Goal: Entertainment & Leisure: Consume media (video, audio)

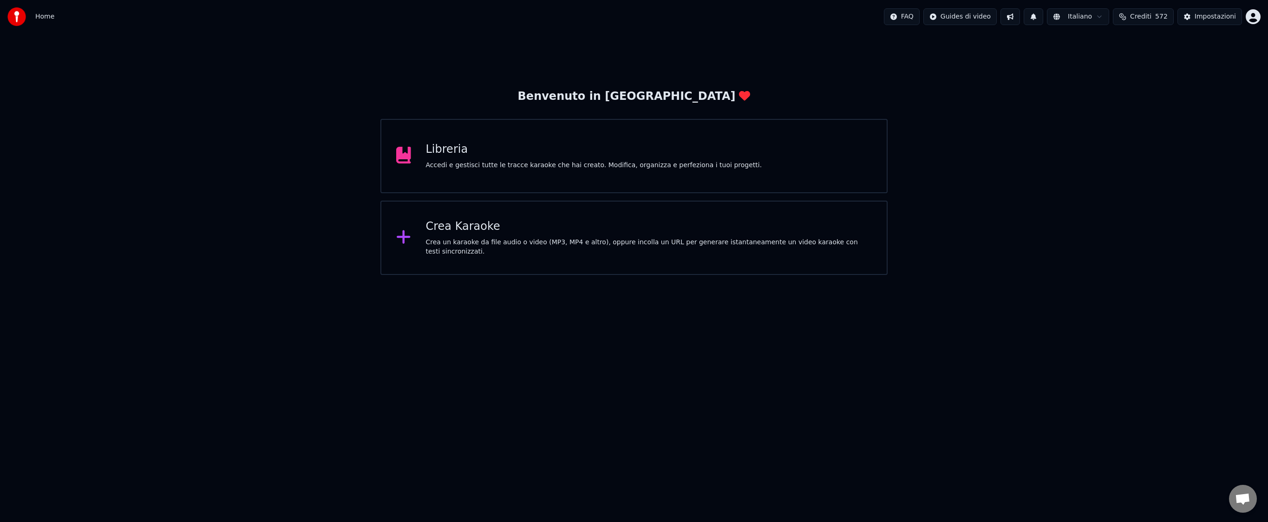
click at [556, 157] on div "Libreria Accedi e gestisci tutte le tracce karaoke che hai creato. Modifica, or…" at bounding box center [594, 156] width 336 height 28
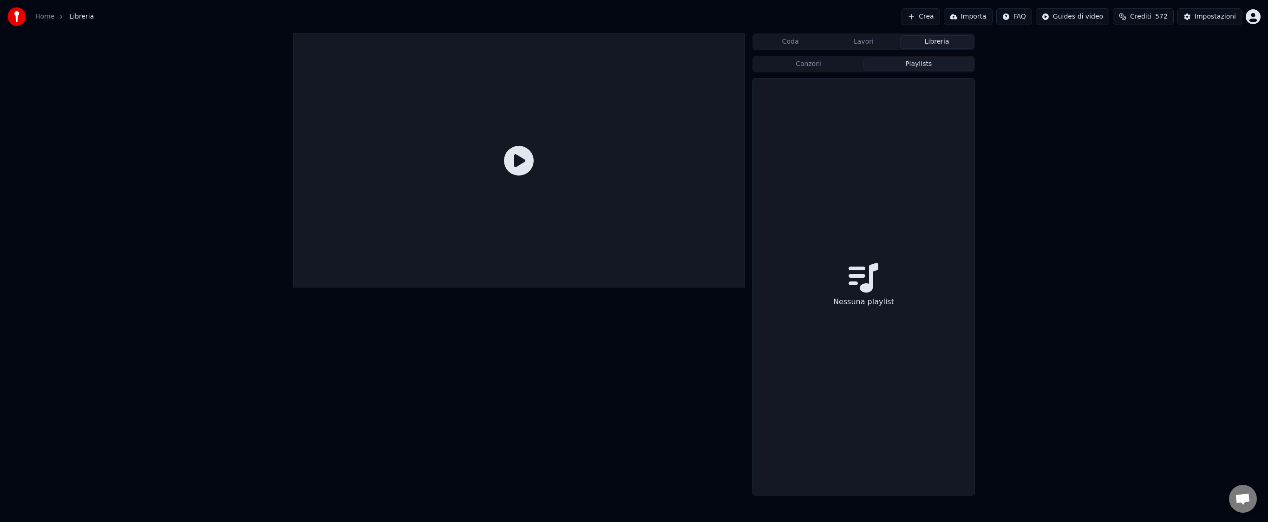
click at [932, 64] on button "Playlists" at bounding box center [918, 64] width 110 height 13
click at [858, 36] on button "Lavori" at bounding box center [863, 41] width 73 height 13
click at [783, 40] on button "Coda" at bounding box center [790, 41] width 73 height 13
click at [946, 43] on button "Libreria" at bounding box center [936, 41] width 73 height 13
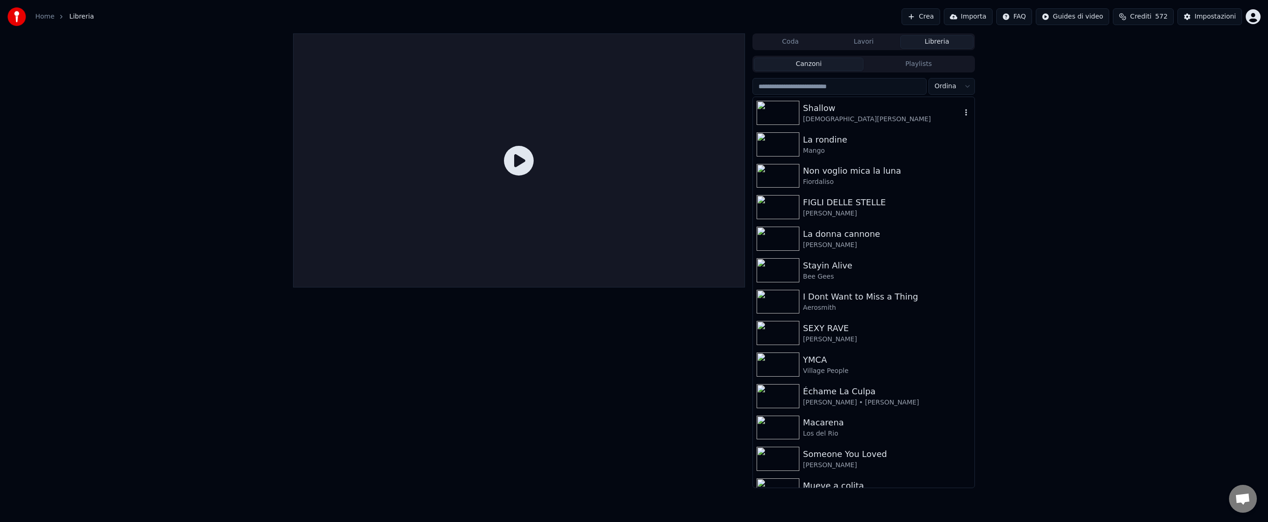
click at [789, 117] on img at bounding box center [778, 113] width 43 height 24
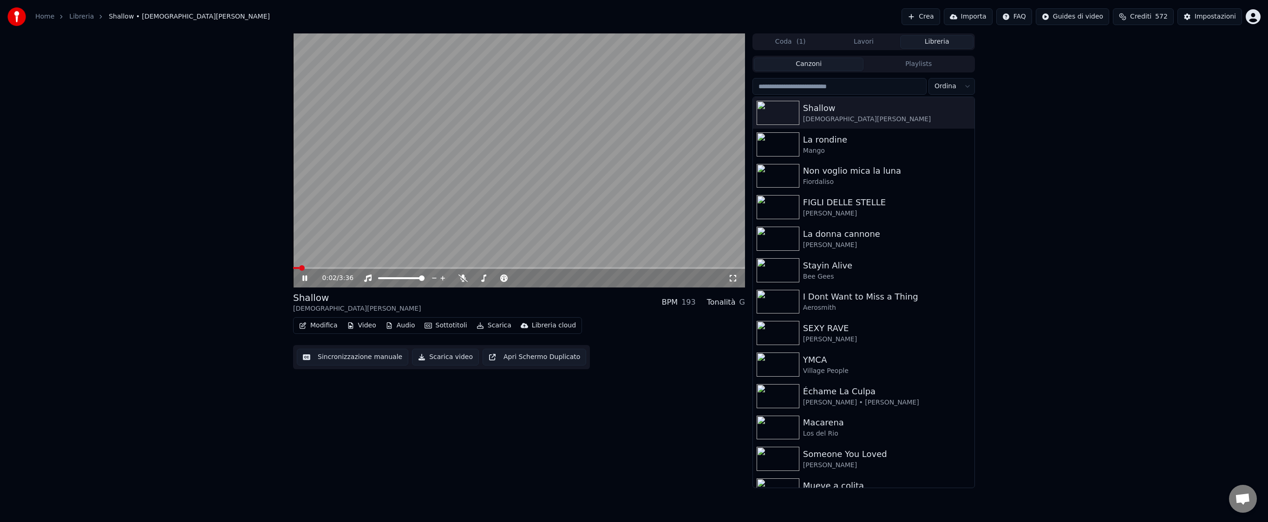
click at [306, 279] on icon at bounding box center [304, 278] width 5 height 6
click at [924, 60] on button "Playlists" at bounding box center [918, 64] width 110 height 13
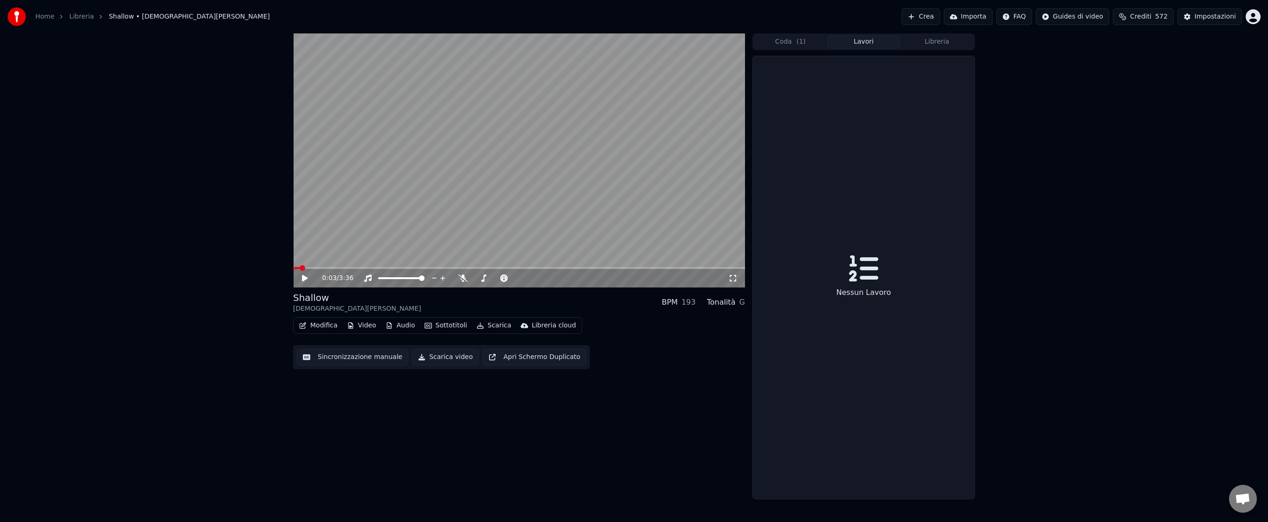
click at [873, 39] on button "Lavori" at bounding box center [863, 41] width 73 height 13
click at [784, 44] on button "Coda ( 1 )" at bounding box center [790, 41] width 73 height 13
click at [872, 45] on button "Lavori" at bounding box center [863, 41] width 73 height 13
click at [935, 45] on button "Libreria" at bounding box center [936, 41] width 73 height 13
